Goal: Task Accomplishment & Management: Use online tool/utility

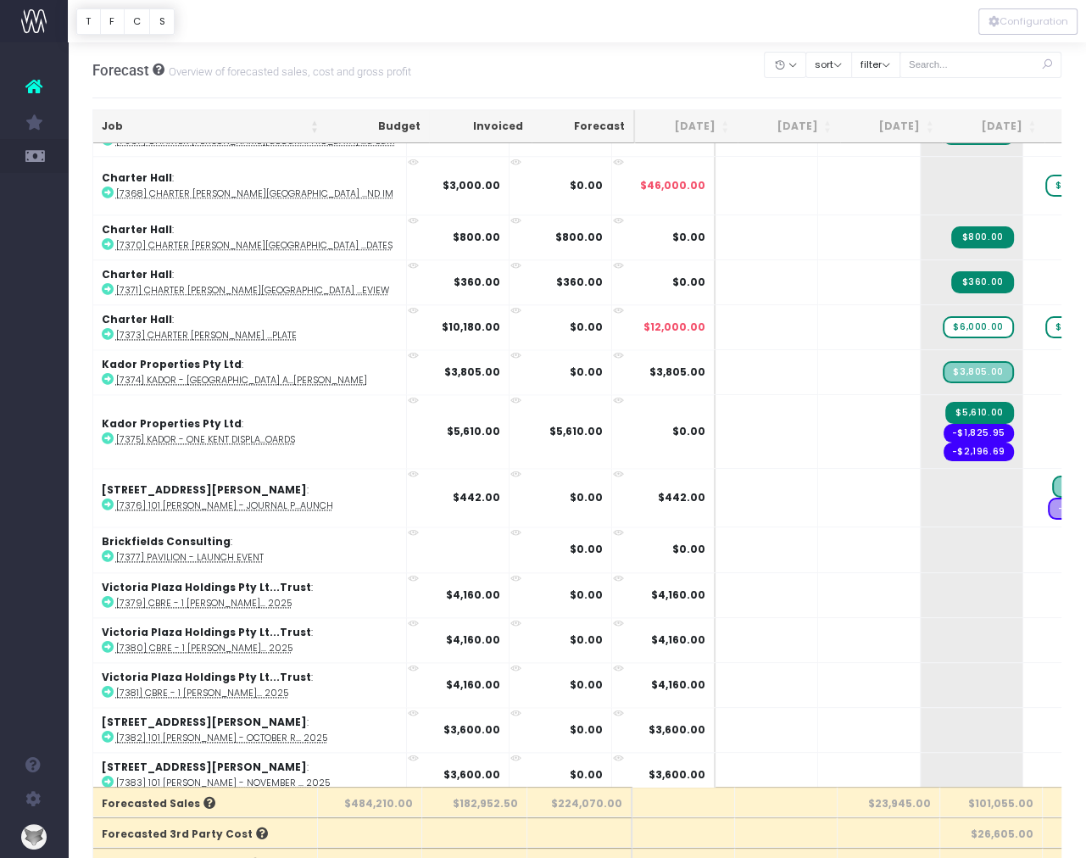
scroll to position [1665, 0]
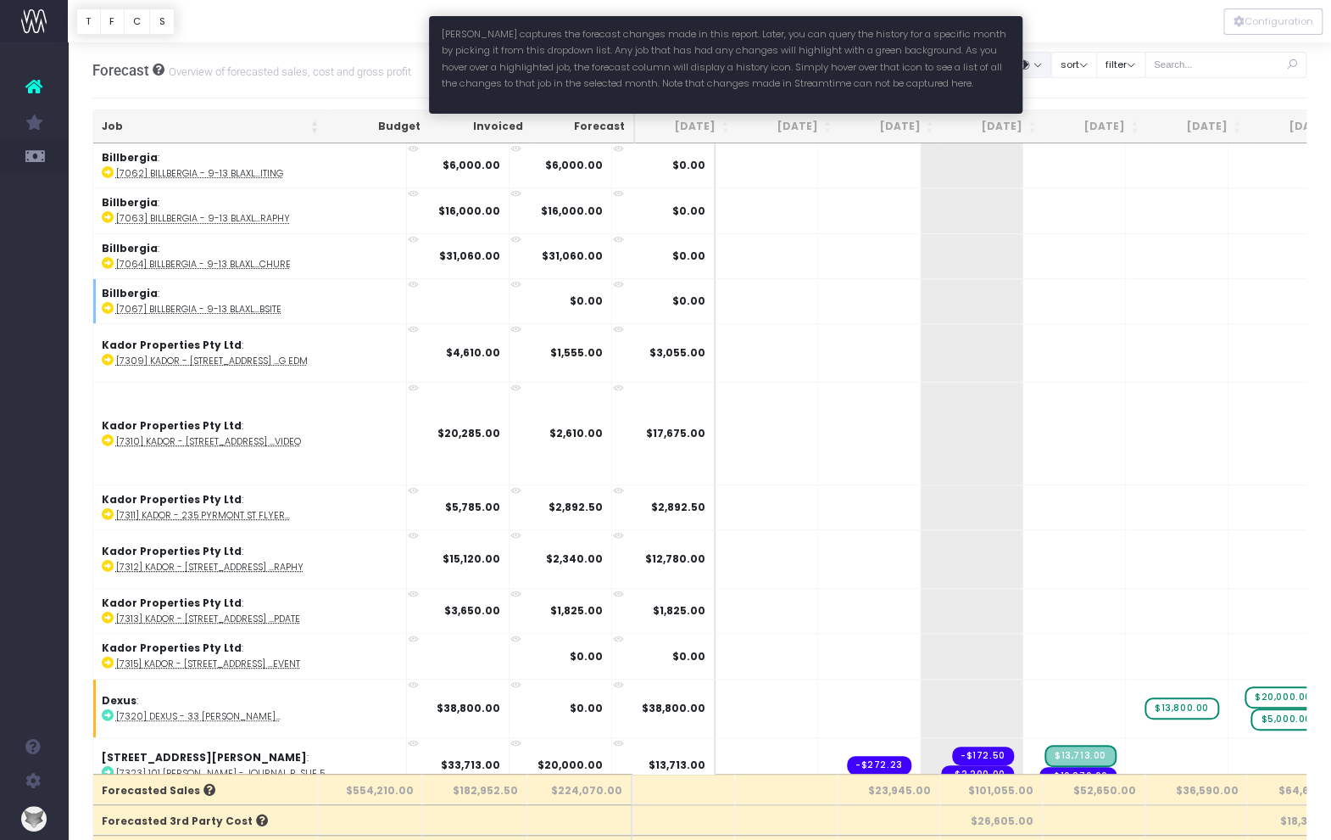
click at [1051, 60] on button "button" at bounding box center [1030, 65] width 42 height 26
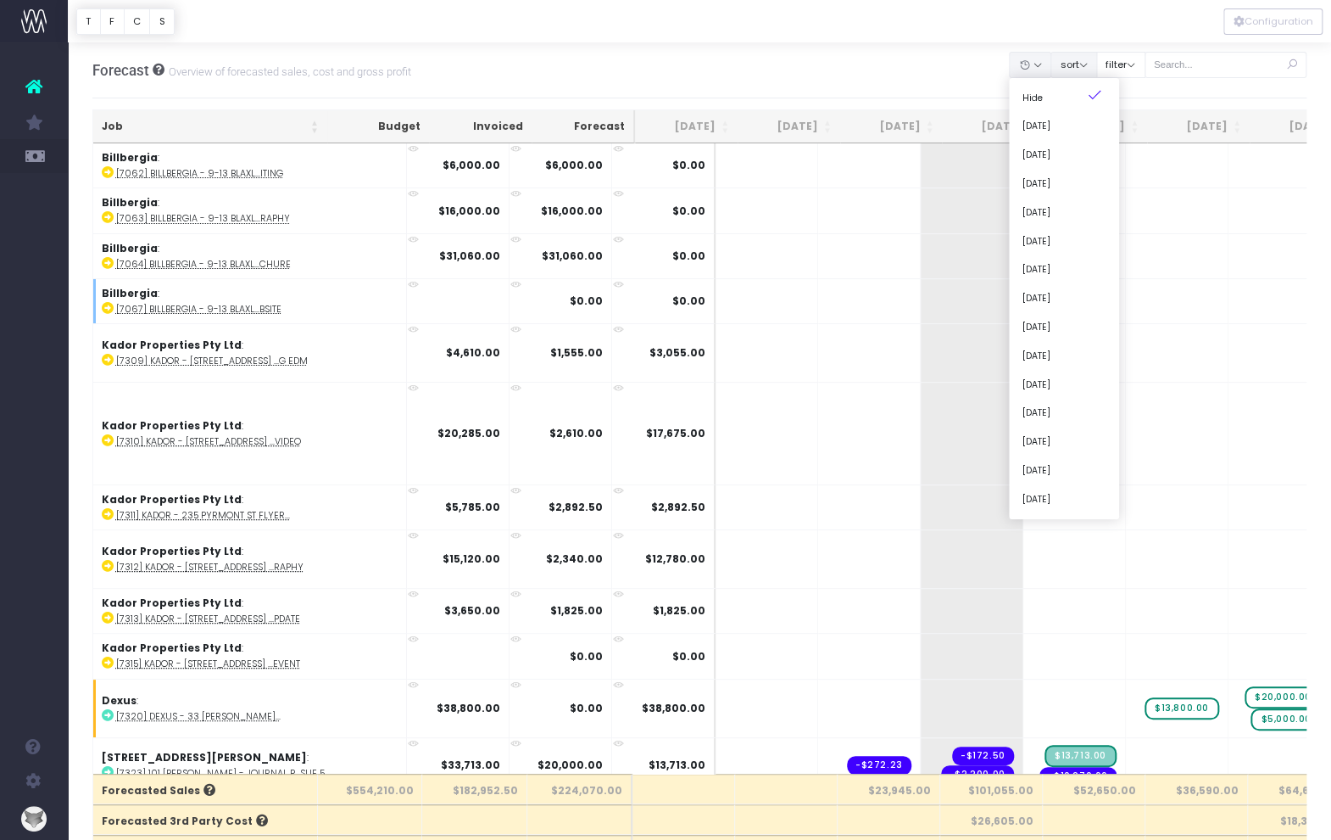
click at [1094, 71] on button "sort" at bounding box center [1074, 65] width 47 height 26
click at [1091, 113] on link "Sort by Client Name Asc" at bounding box center [1117, 126] width 132 height 29
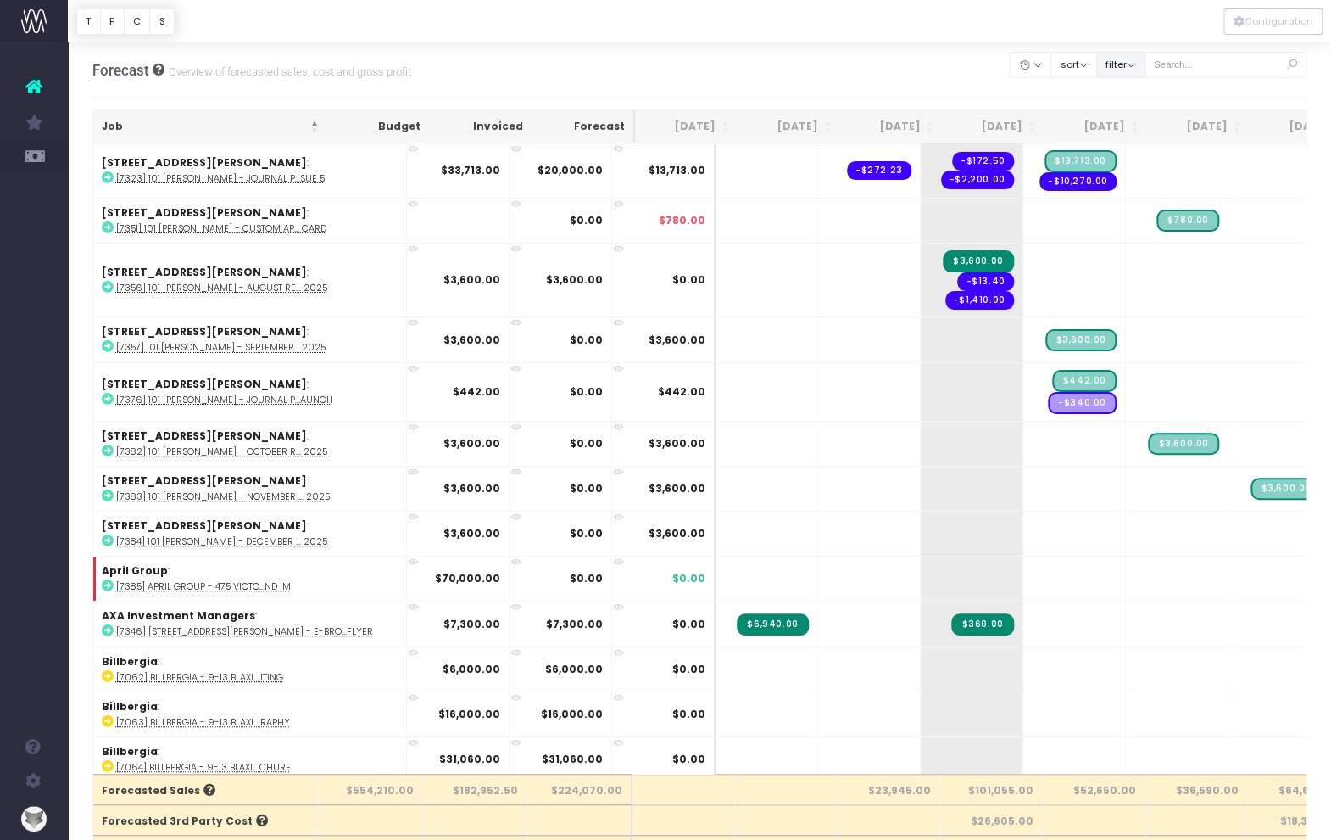
click at [1096, 73] on button "filter" at bounding box center [1120, 65] width 49 height 26
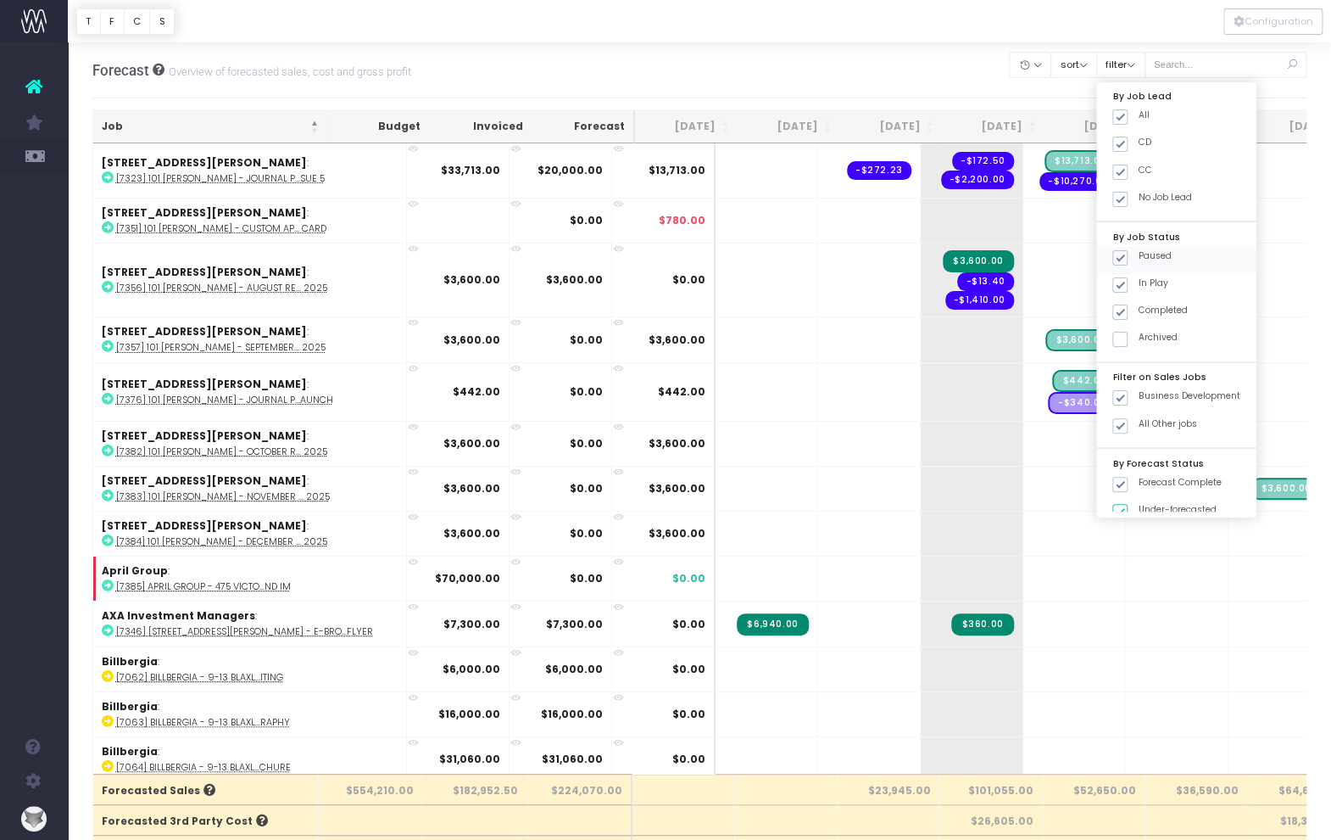
click at [1096, 259] on span at bounding box center [1120, 257] width 15 height 15
click at [1096, 259] on input "Paused" at bounding box center [1143, 254] width 11 height 11
checkbox input "false"
click at [1096, 316] on span at bounding box center [1120, 311] width 15 height 15
click at [1096, 315] on input "Completed" at bounding box center [1143, 309] width 11 height 11
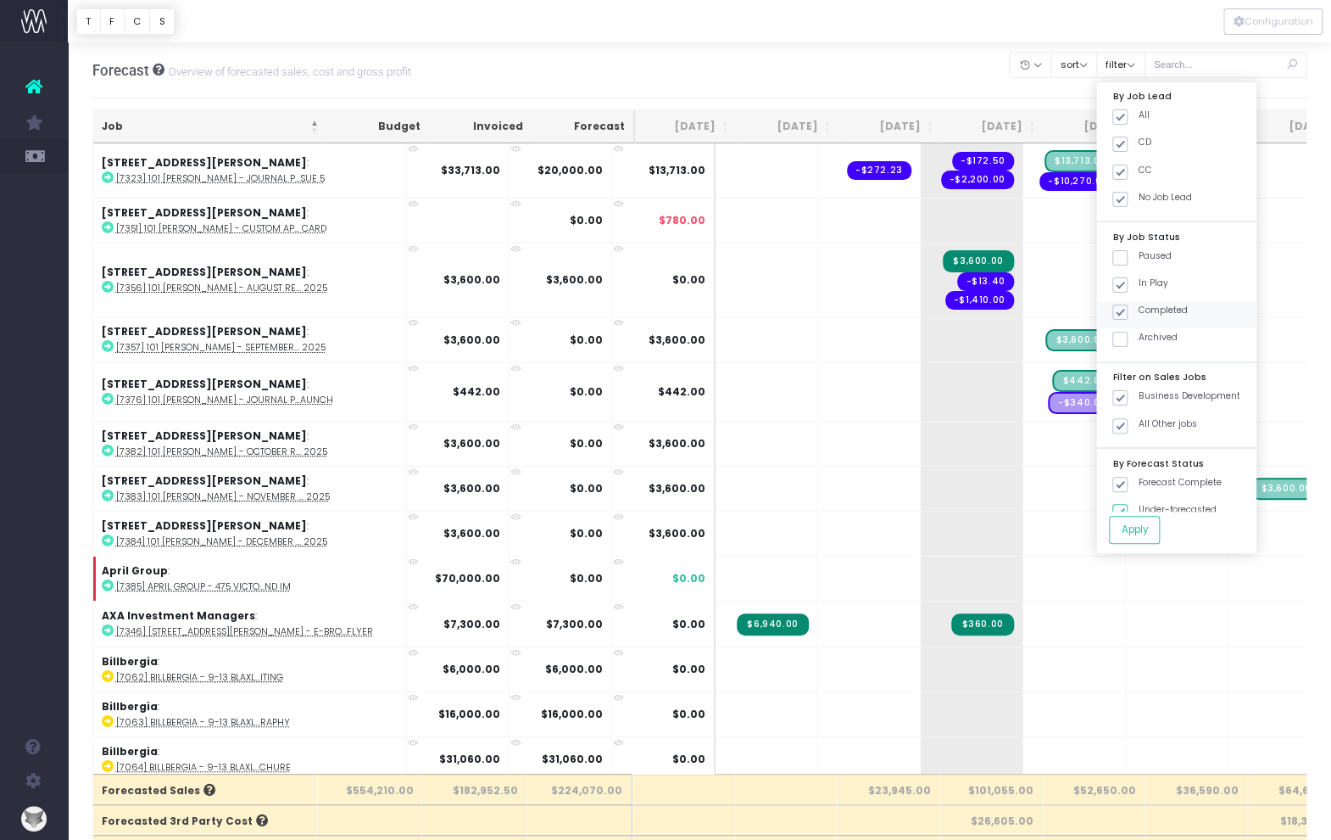
checkbox input "false"
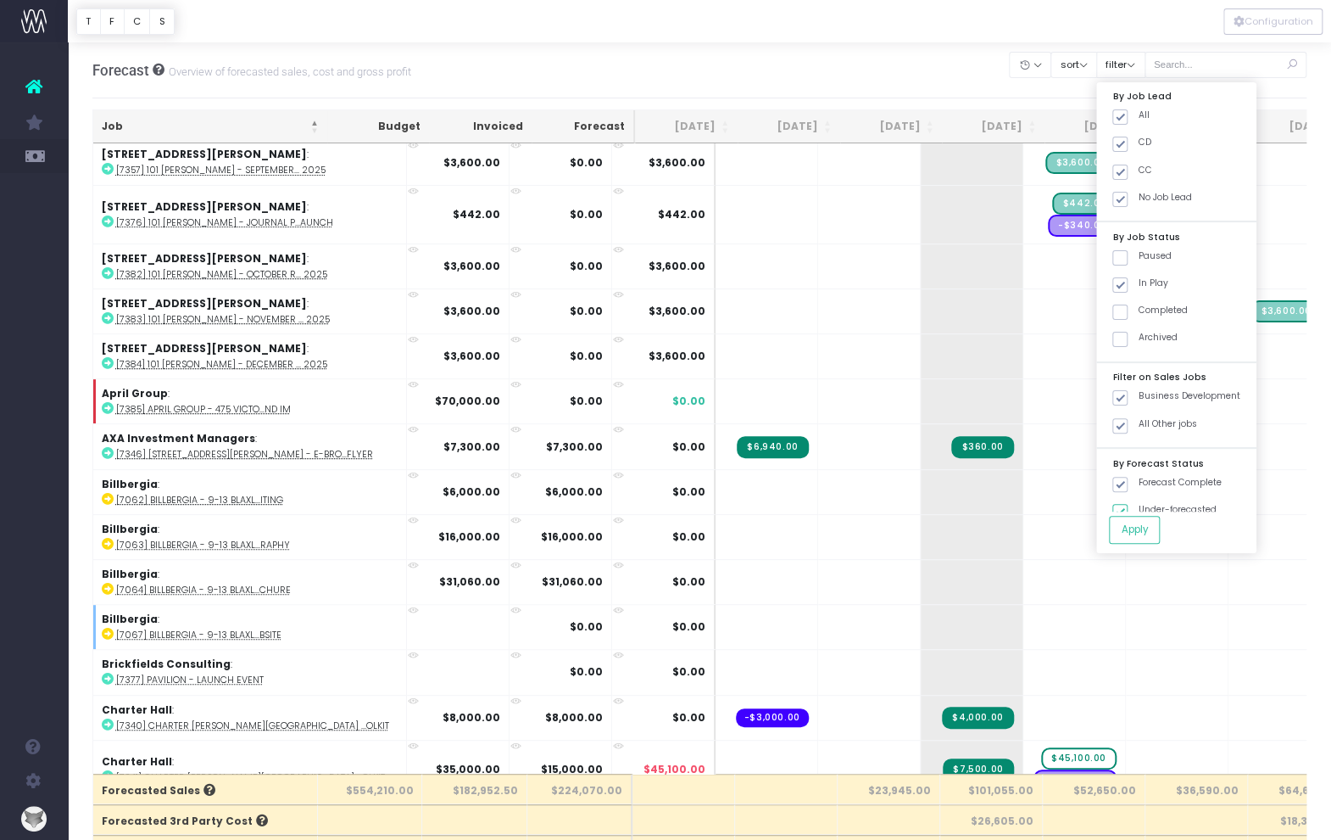
scroll to position [180, 0]
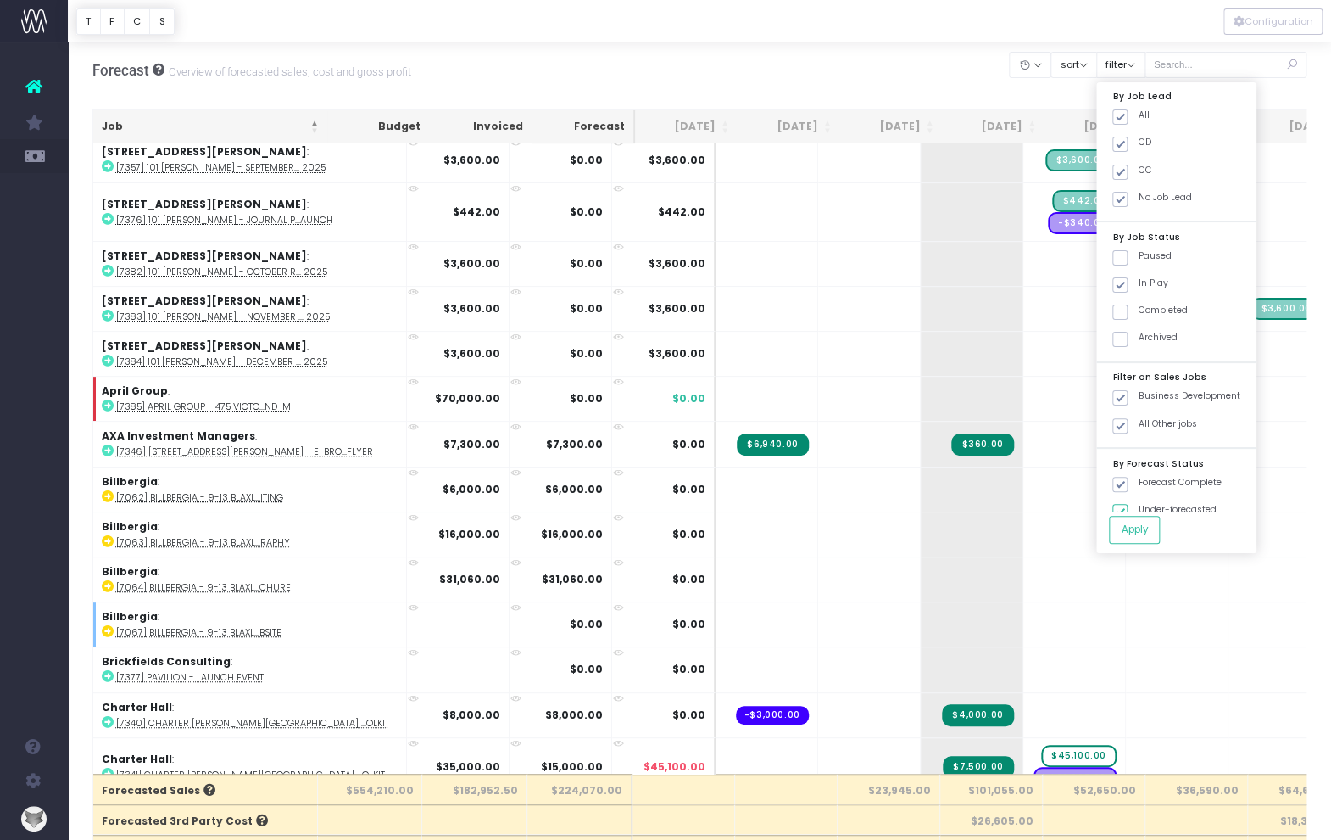
click at [849, 70] on div "Forecast Overview of forecasted sales, cost and gross profit Clear Filters Hide…" at bounding box center [699, 70] width 1215 height 56
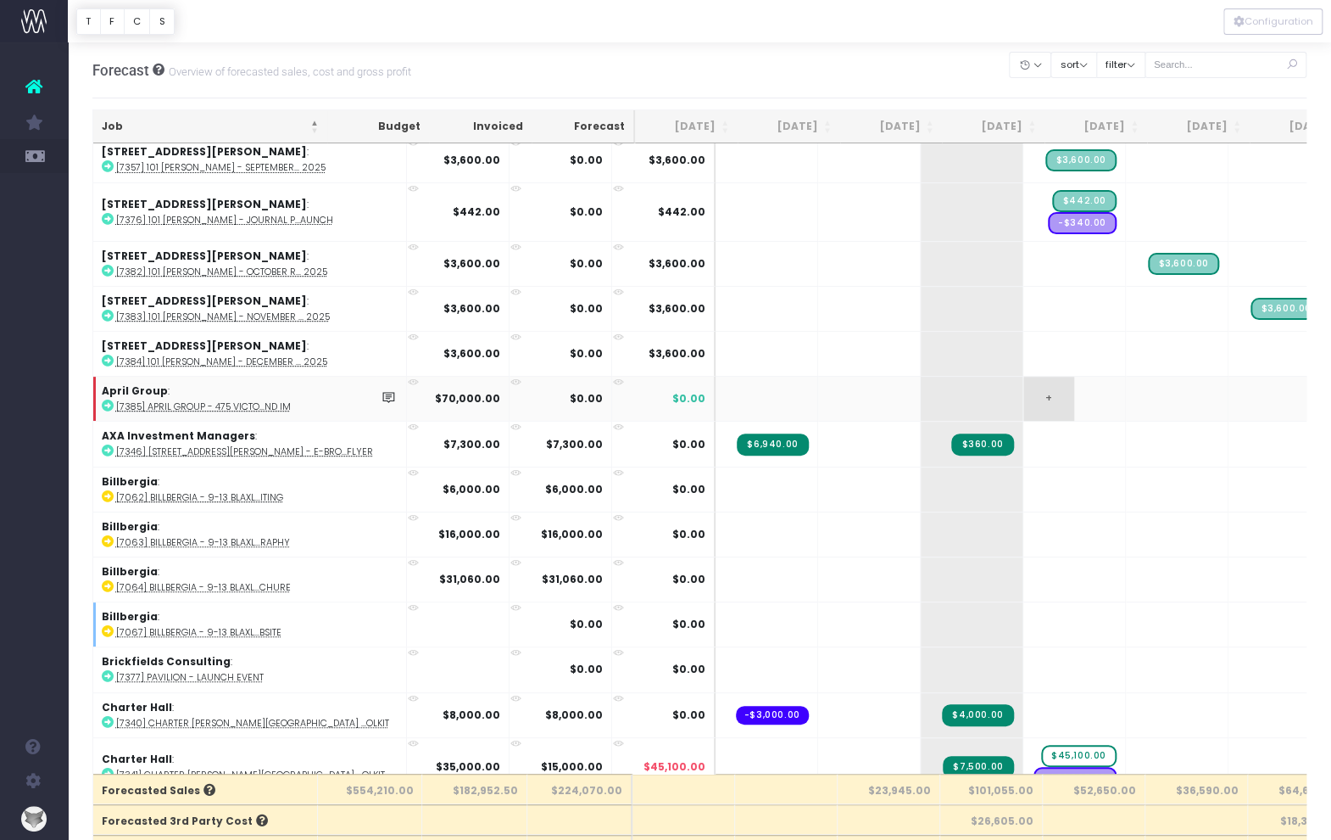
click at [1024, 393] on span "+" at bounding box center [1049, 399] width 51 height 44
click at [1024, 388] on span "+" at bounding box center [1049, 399] width 51 height 44
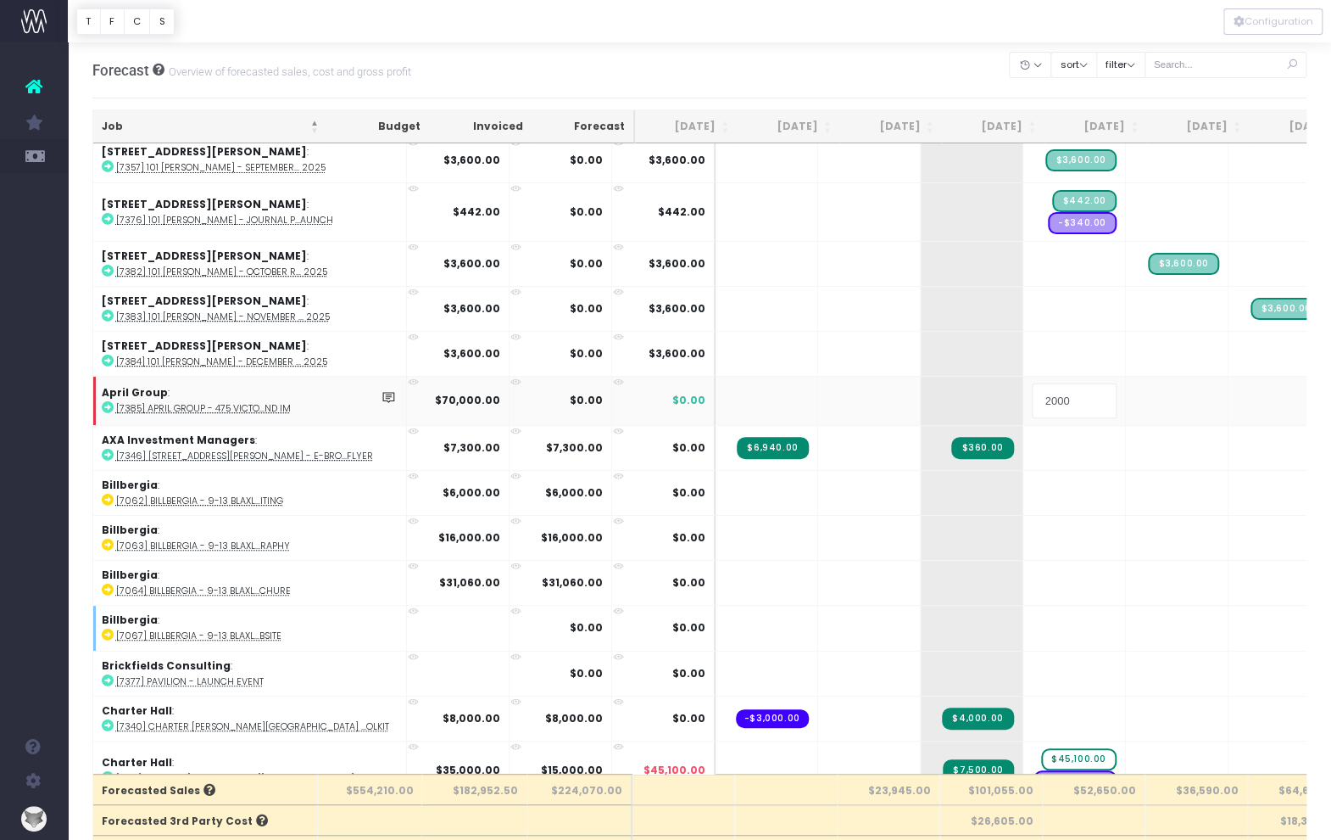
type input "20000"
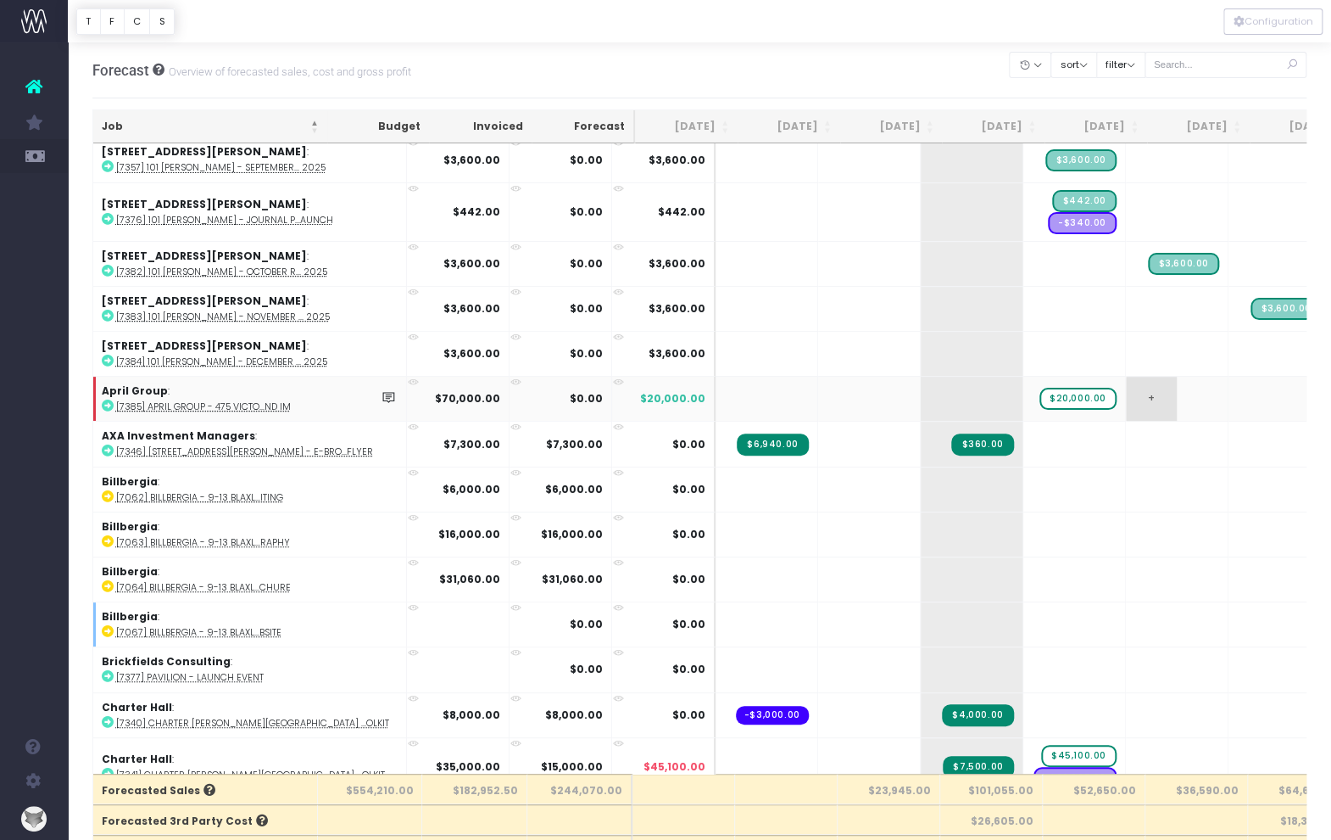
click at [1096, 389] on span "+" at bounding box center [1151, 399] width 51 height 44
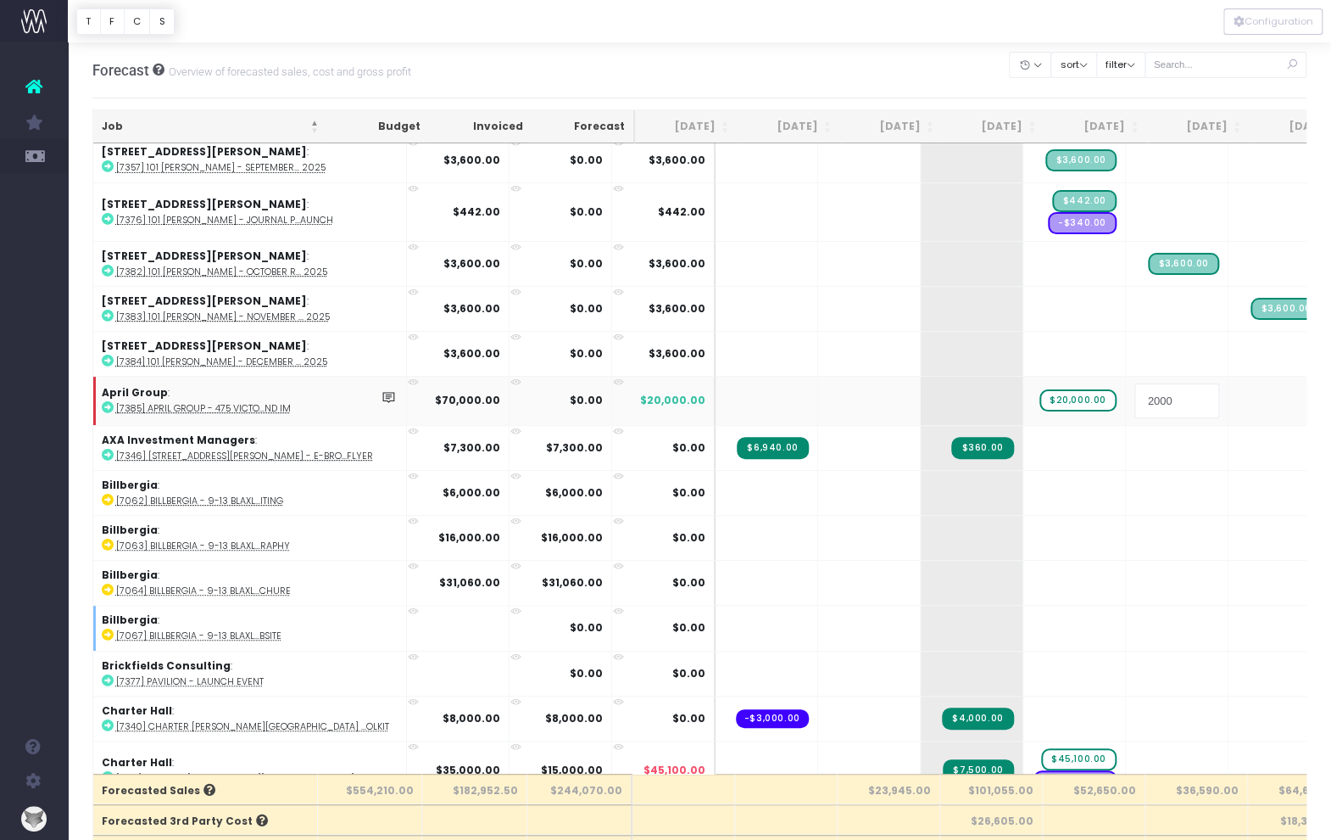
type input "20000"
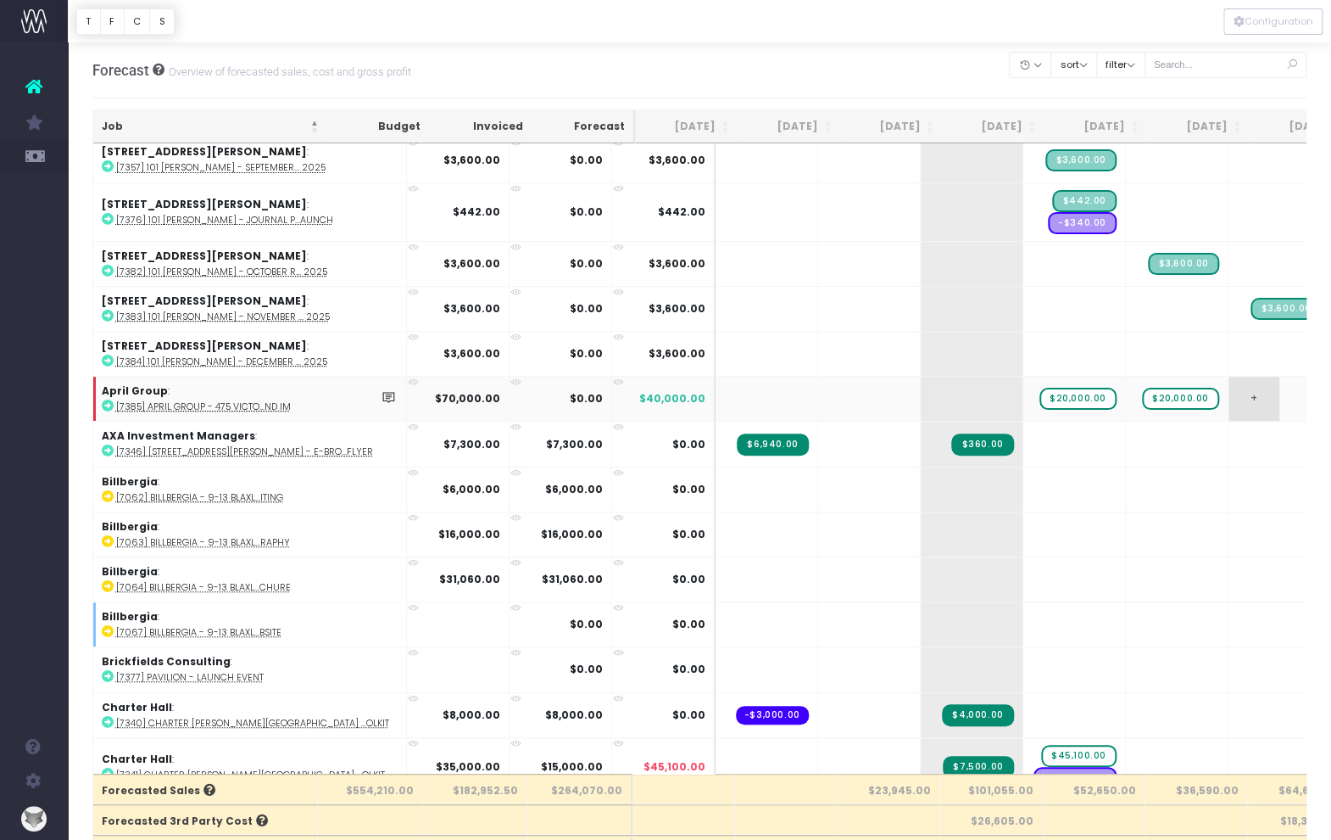
click at [1096, 390] on span "+" at bounding box center [1254, 399] width 51 height 44
click at [1096, 388] on span "+" at bounding box center [1254, 399] width 51 height 44
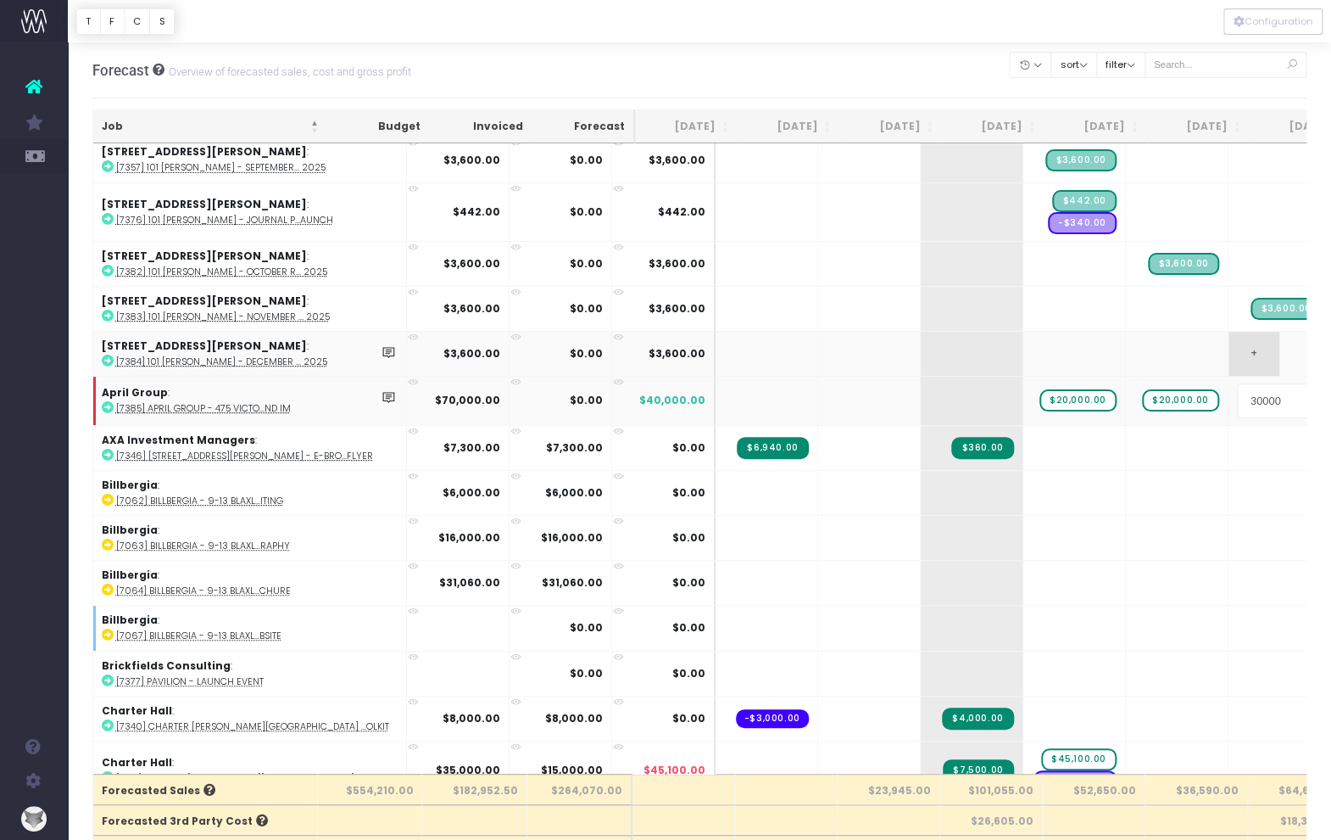
click at [1096, 363] on body "Oh my... this is bad. [PERSON_NAME] wasn't able to load this page. Please conta…" at bounding box center [665, 420] width 1331 height 840
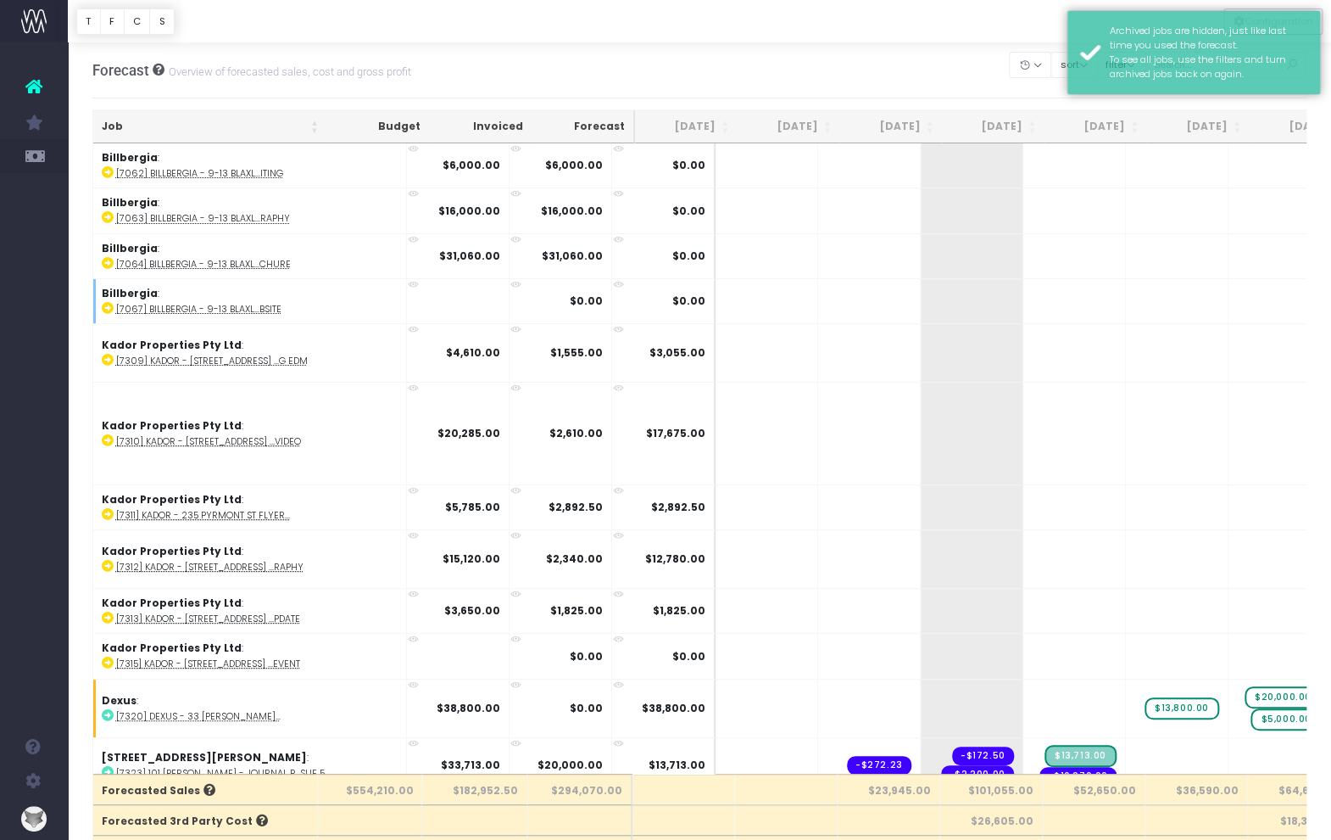
click at [984, 36] on div at bounding box center [699, 21] width 1263 height 42
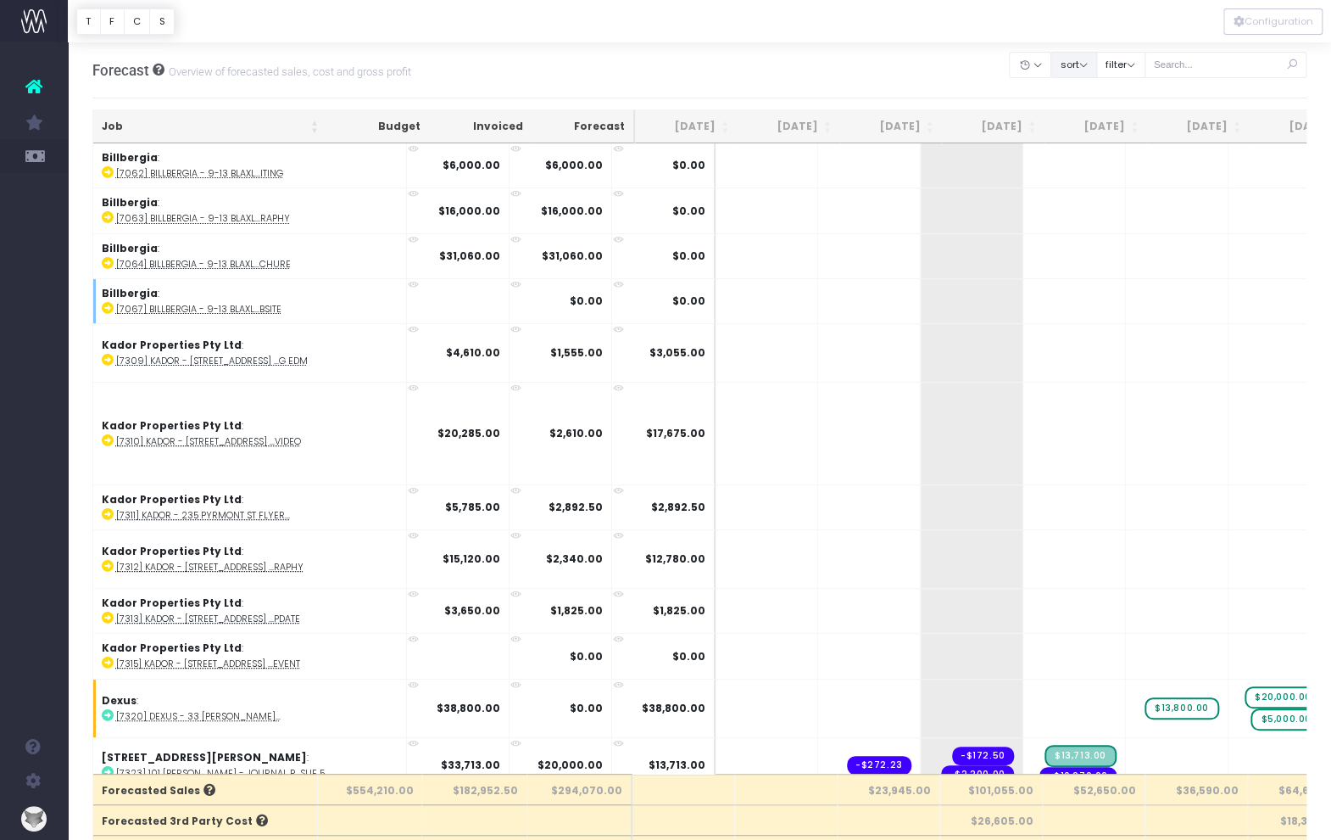
click at [1083, 64] on button "sort" at bounding box center [1074, 65] width 47 height 26
click at [1085, 117] on link "Sort by Client Name Asc" at bounding box center [1117, 126] width 132 height 29
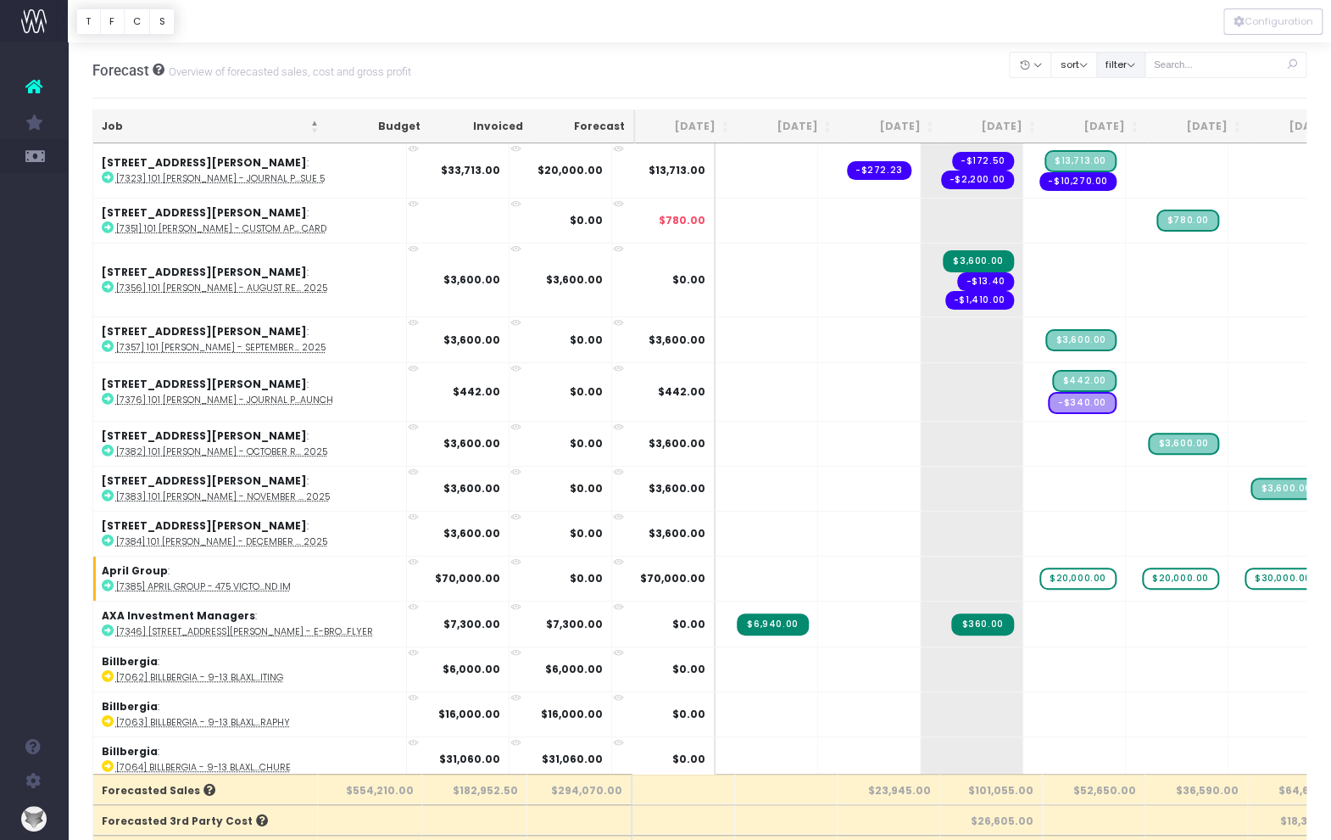
click at [1146, 65] on button "filter" at bounding box center [1120, 65] width 49 height 26
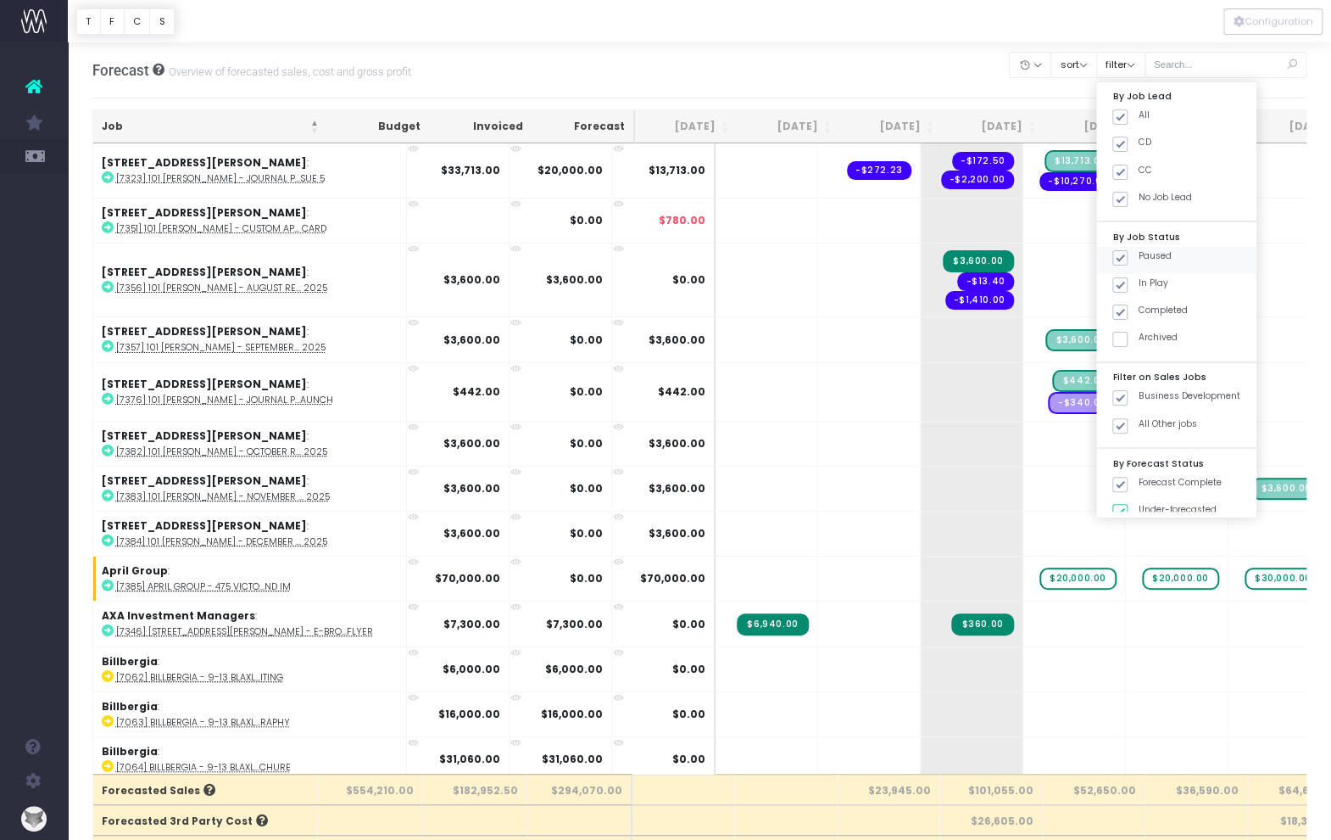
click at [1128, 256] on span at bounding box center [1120, 257] width 15 height 15
click at [1144, 256] on input "Paused" at bounding box center [1143, 254] width 11 height 11
checkbox input "false"
click at [1128, 312] on span at bounding box center [1120, 311] width 15 height 15
click at [1138, 312] on input "Completed" at bounding box center [1143, 309] width 11 height 11
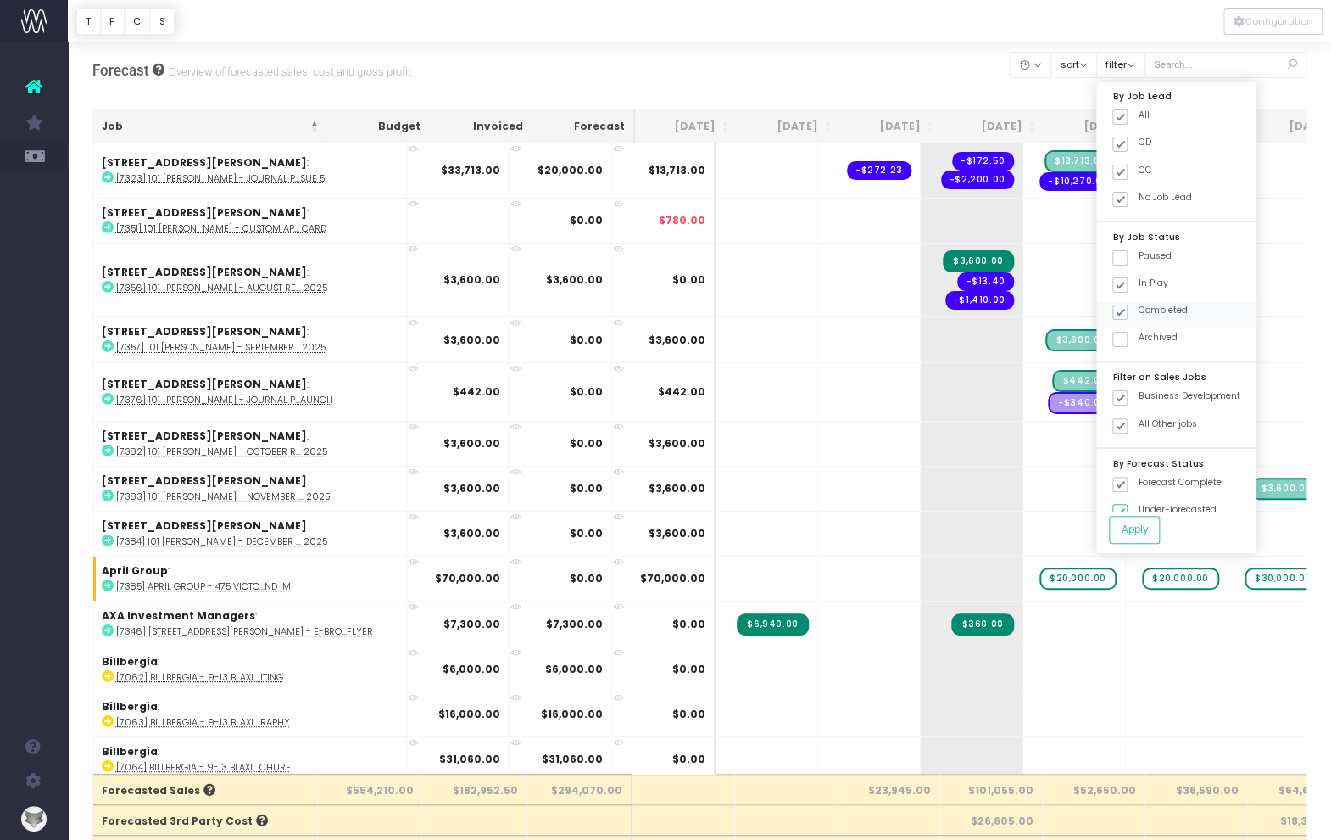
checkbox input "false"
click at [1157, 526] on button "Apply" at bounding box center [1134, 530] width 51 height 28
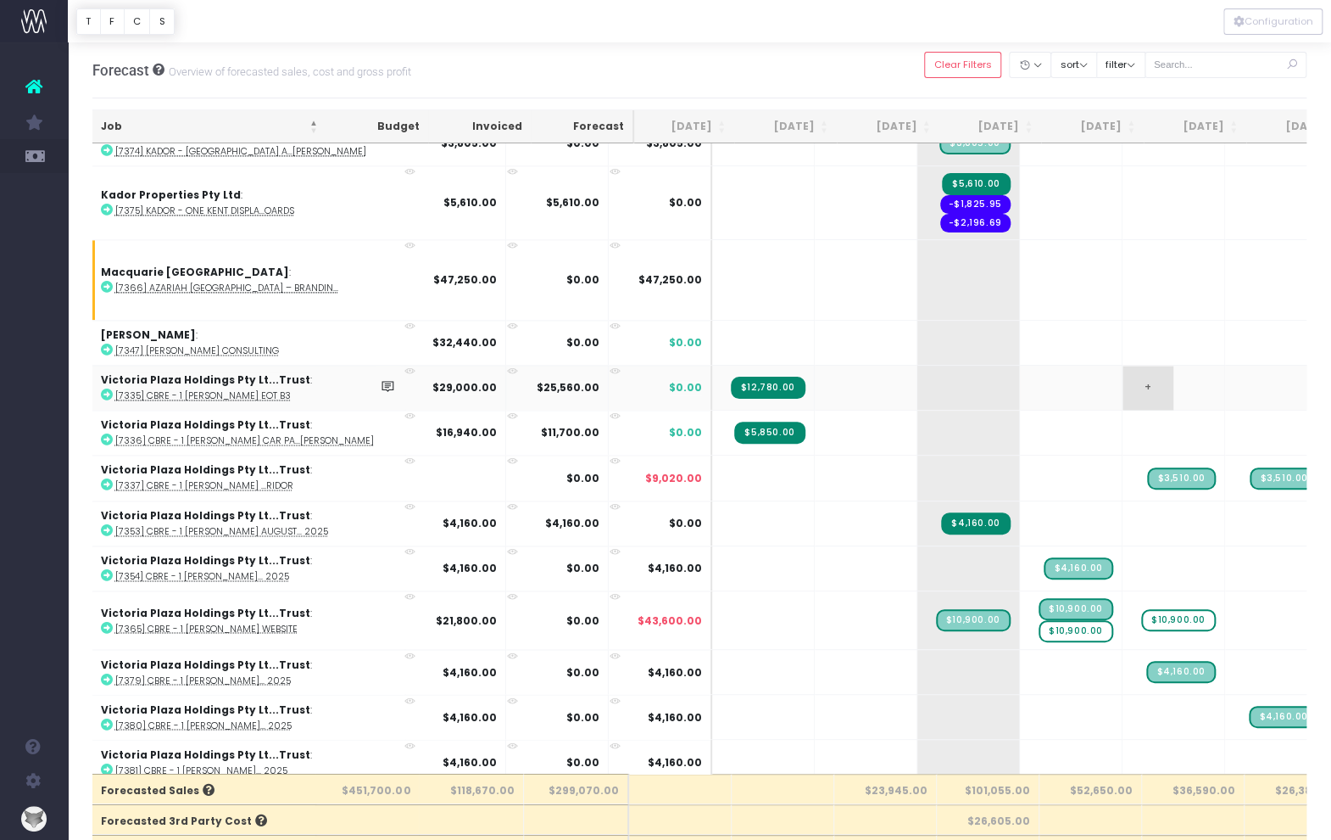
scroll to position [0, 137]
